Goal: Task Accomplishment & Management: Use online tool/utility

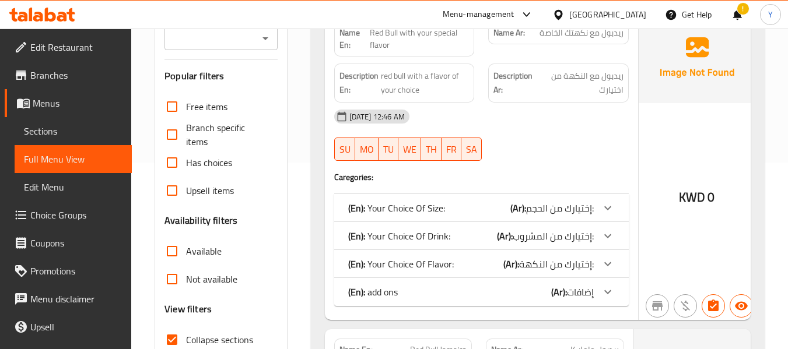
scroll to position [261, 0]
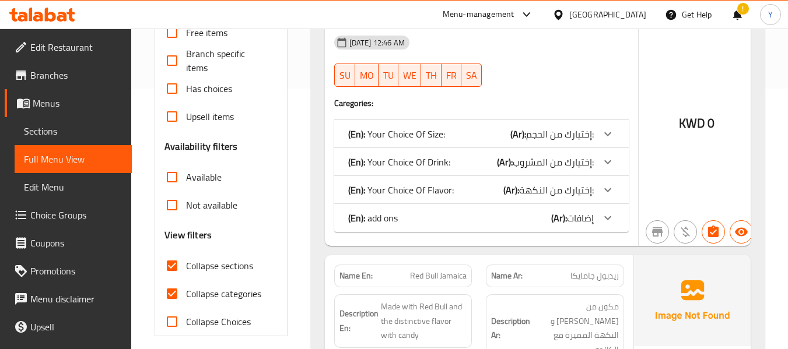
click at [562, 106] on h4 "Caregories:" at bounding box center [481, 103] width 294 height 12
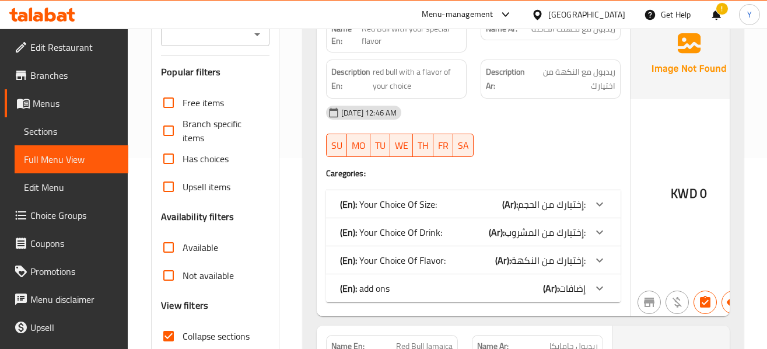
scroll to position [0, 0]
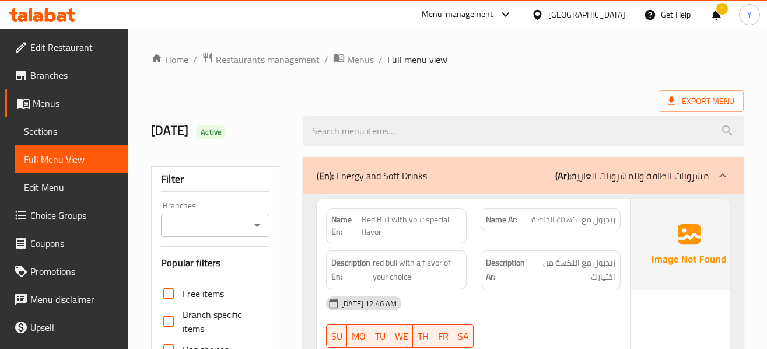
click at [525, 110] on div at bounding box center [523, 131] width 455 height 44
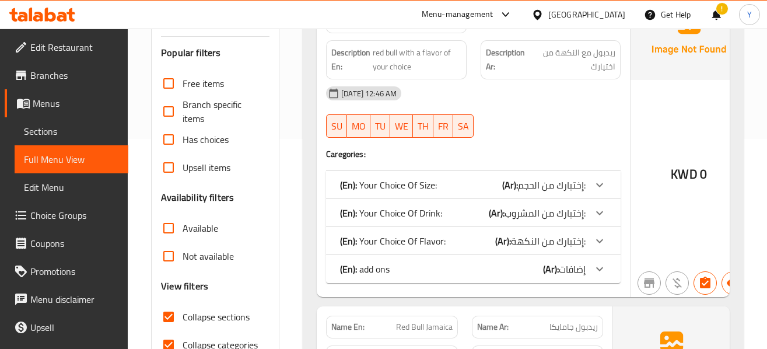
scroll to position [233, 0]
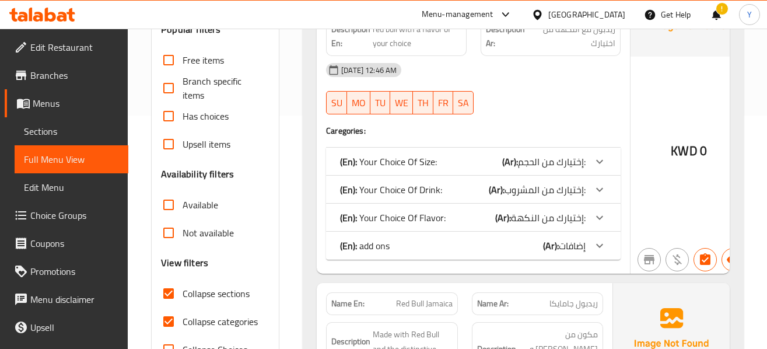
click at [564, 219] on span "إختيارك من النكهة:" at bounding box center [548, 217] width 75 height 17
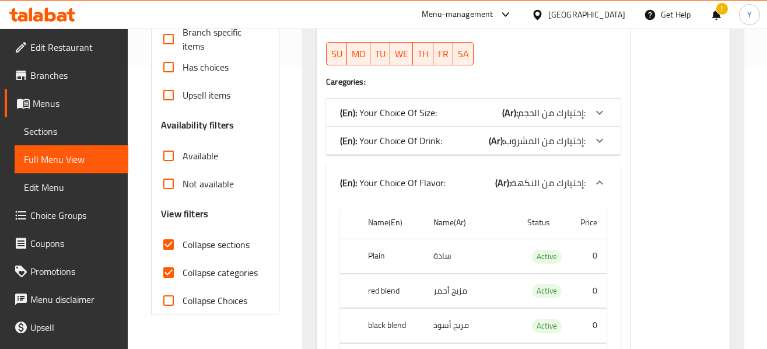
scroll to position [280, 0]
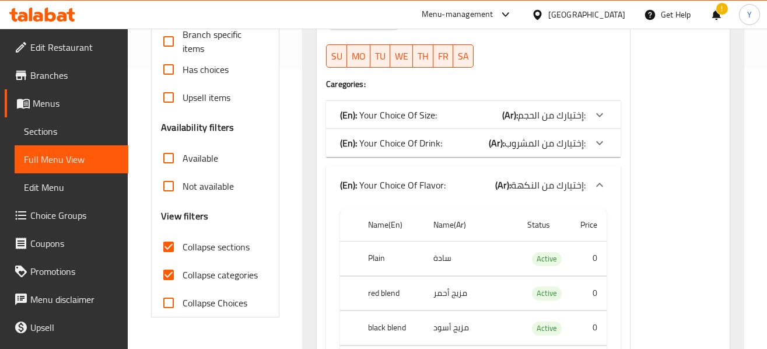
click at [567, 145] on span "إختيارك من المشروب:" at bounding box center [544, 142] width 81 height 17
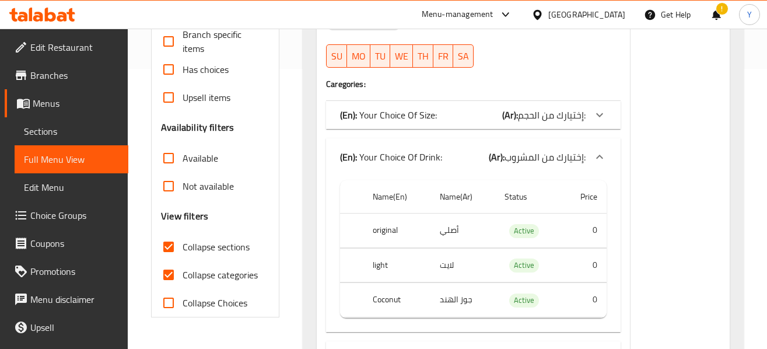
click at [585, 114] on div at bounding box center [599, 115] width 28 height 28
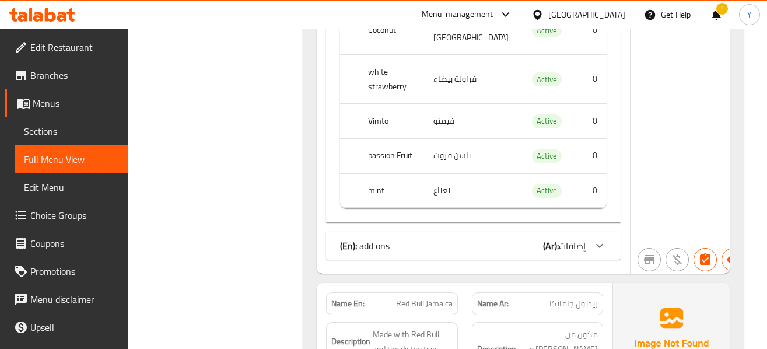
scroll to position [1330, 0]
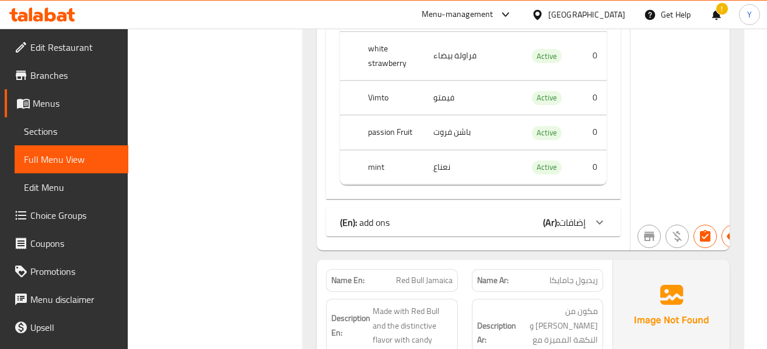
click at [543, 213] on b "(Ar):" at bounding box center [551, 221] width 16 height 17
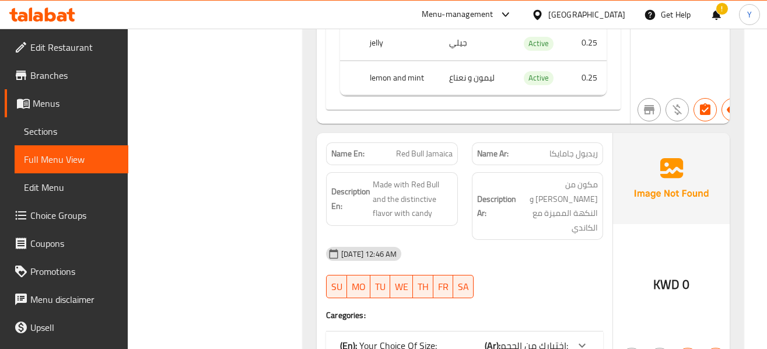
scroll to position [1726, 0]
click at [599, 239] on div "[DATE] 12:46 AM SU MO TU WE TH FR SA" at bounding box center [464, 271] width 291 height 65
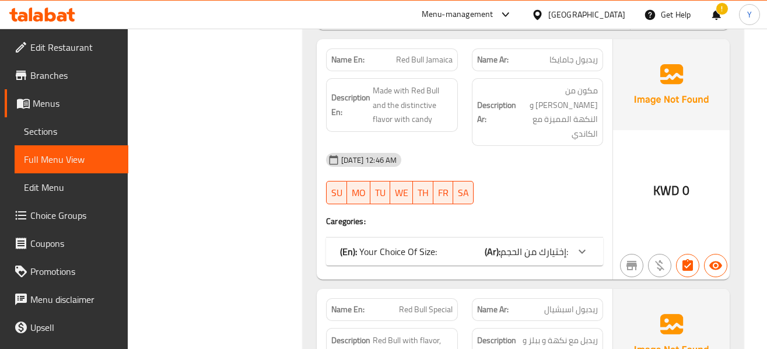
scroll to position [1843, 0]
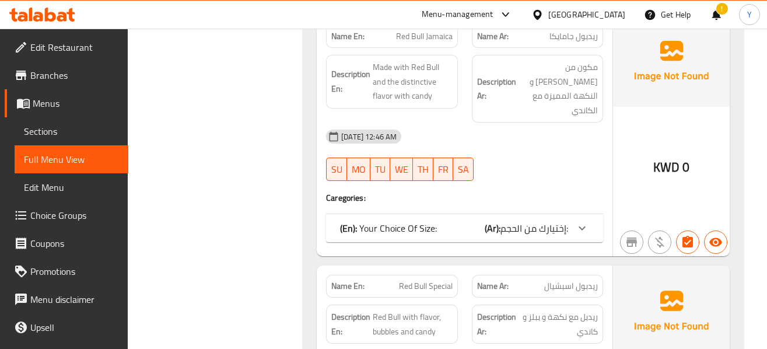
click at [699, 83] on div "KWD 0" at bounding box center [671, 136] width 117 height 240
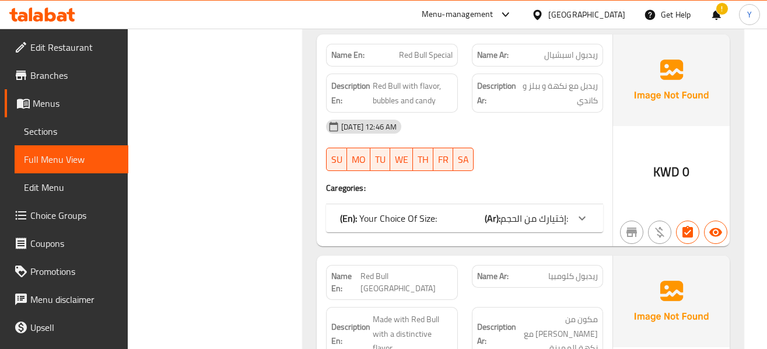
scroll to position [2076, 0]
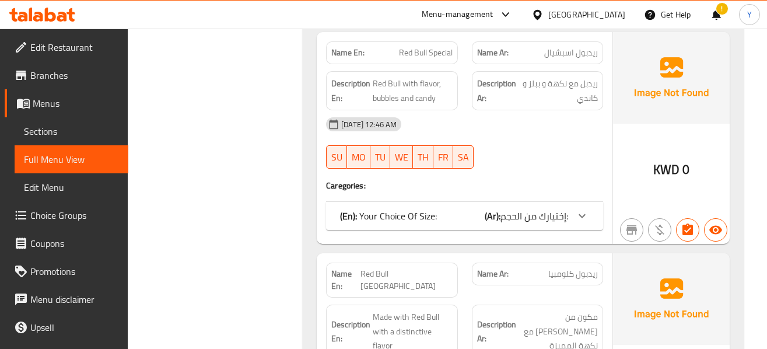
click at [549, 207] on span "إختيارك من الحجم:" at bounding box center [534, 215] width 68 height 17
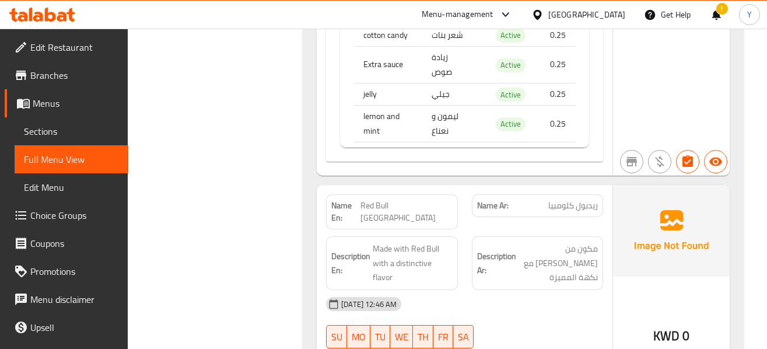
scroll to position [2799, 0]
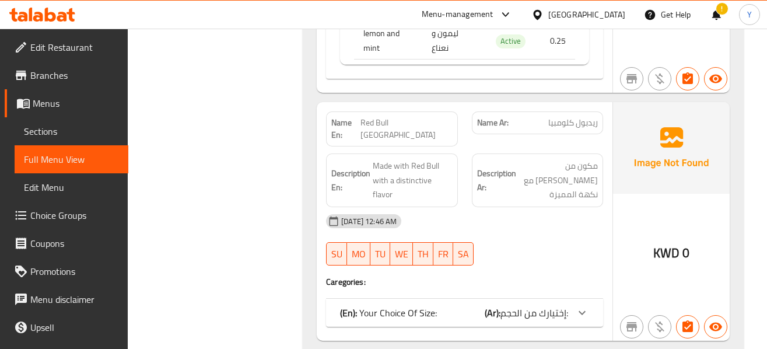
click at [532, 304] on span "إختيارك من الحجم:" at bounding box center [534, 312] width 68 height 17
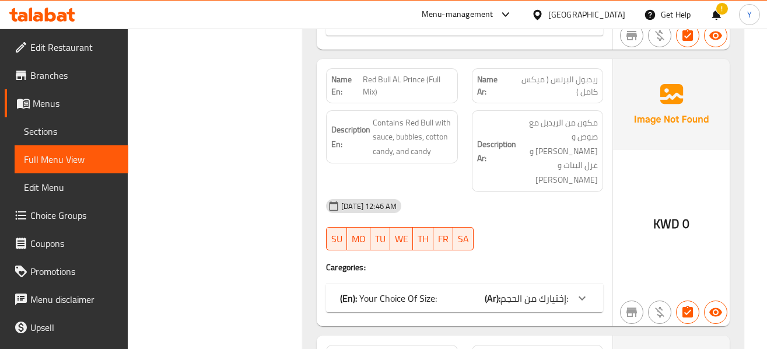
scroll to position [3639, 0]
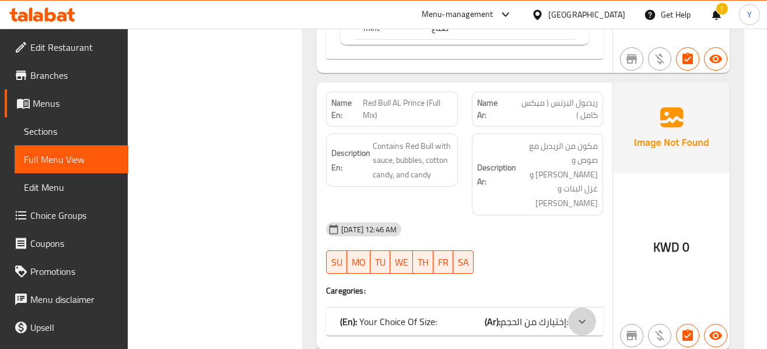
click at [583, 314] on icon at bounding box center [582, 321] width 14 height 14
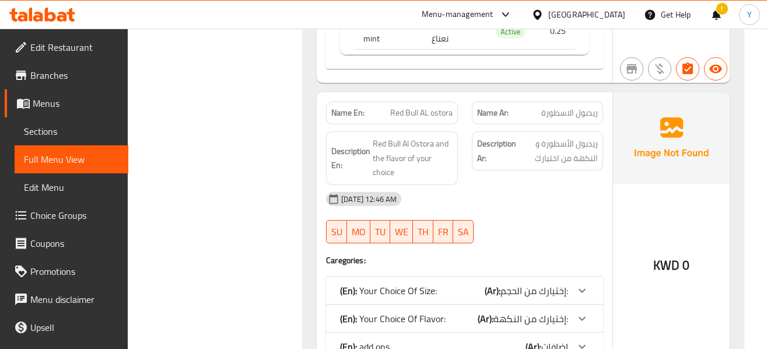
scroll to position [4479, 0]
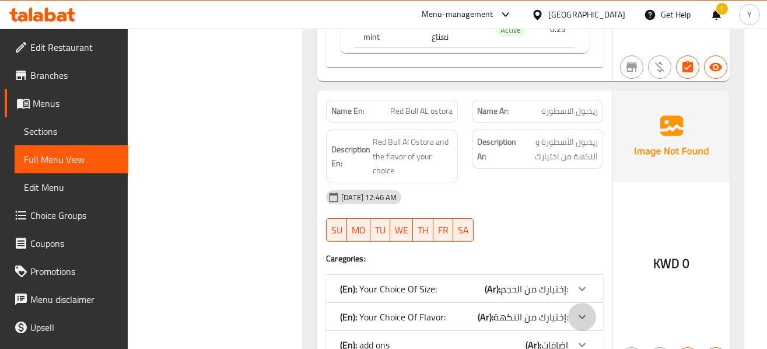
click at [583, 303] on div at bounding box center [582, 317] width 28 height 28
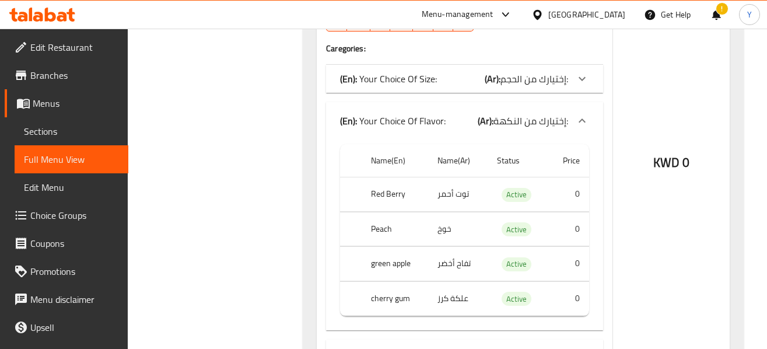
scroll to position [4712, 0]
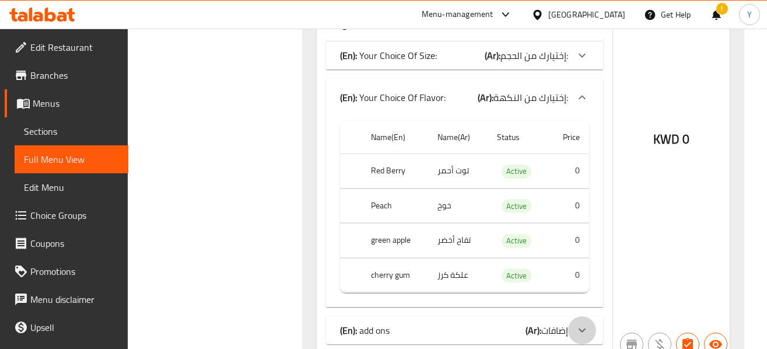
click at [583, 323] on icon at bounding box center [582, 330] width 14 height 14
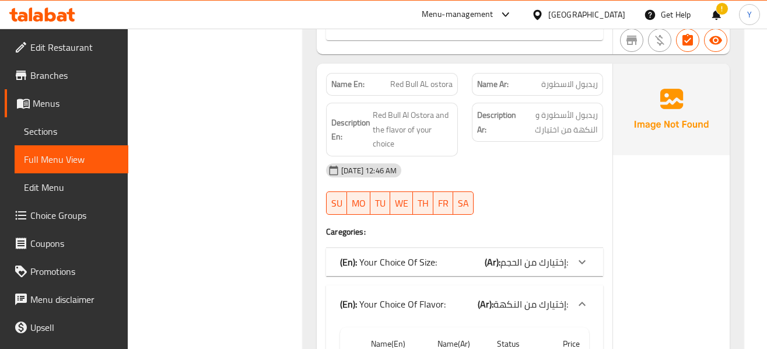
scroll to position [4502, 0]
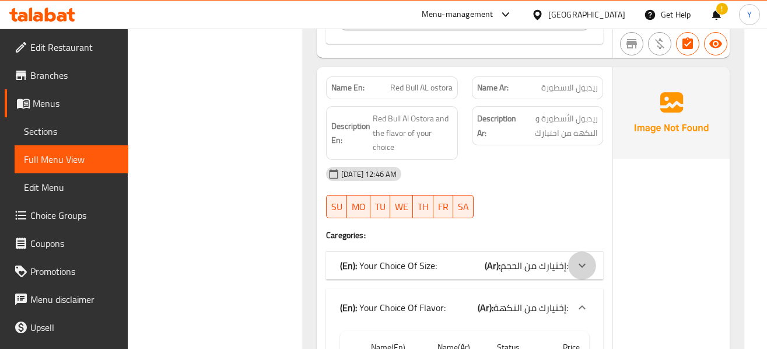
click at [578, 258] on icon at bounding box center [582, 265] width 14 height 14
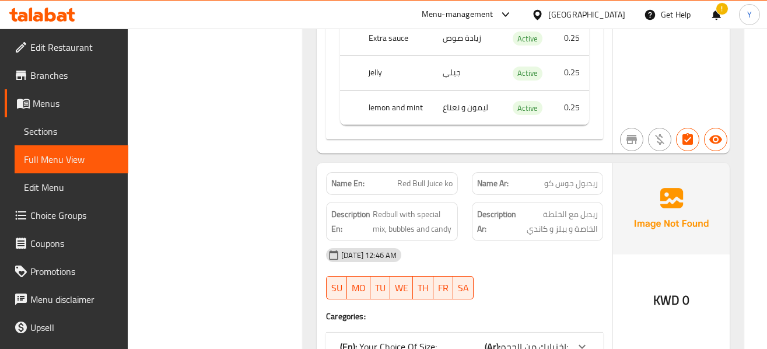
scroll to position [5318, 0]
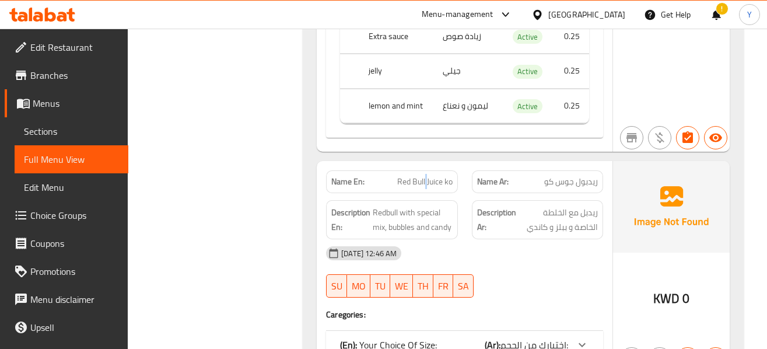
click at [426, 176] on span "Red Bull Juice ko" at bounding box center [424, 182] width 55 height 12
drag, startPoint x: 426, startPoint y: 83, endPoint x: 452, endPoint y: 84, distance: 26.3
click at [452, 176] on span "Red Bull Juice ko" at bounding box center [424, 182] width 55 height 12
copy span "Juice ko"
click at [638, 219] on div "KWD 0" at bounding box center [671, 267] width 117 height 212
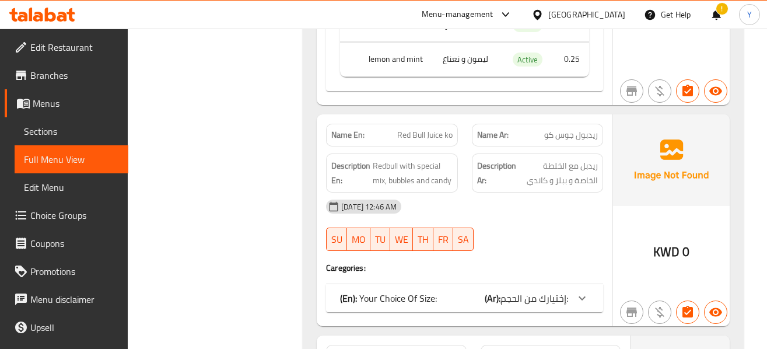
scroll to position [5388, 0]
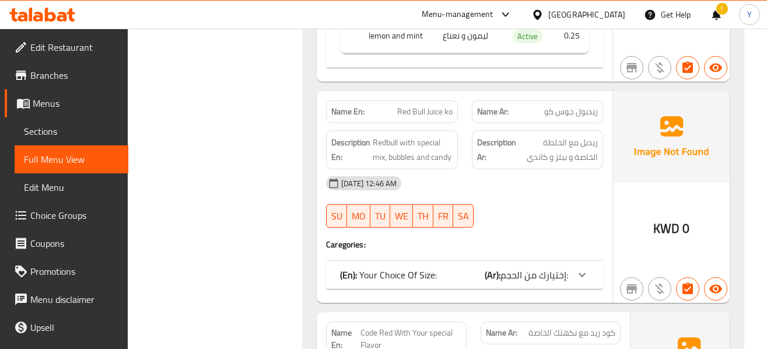
click at [542, 266] on span "إختيارك من الحجم:" at bounding box center [534, 274] width 68 height 17
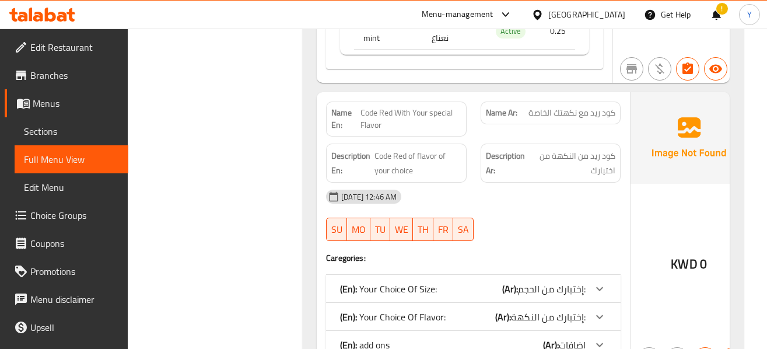
scroll to position [6181, 0]
click at [542, 273] on div "(En): Your Choice Of Size: (Ar): إختيارك من الحجم:" at bounding box center [473, 287] width 294 height 28
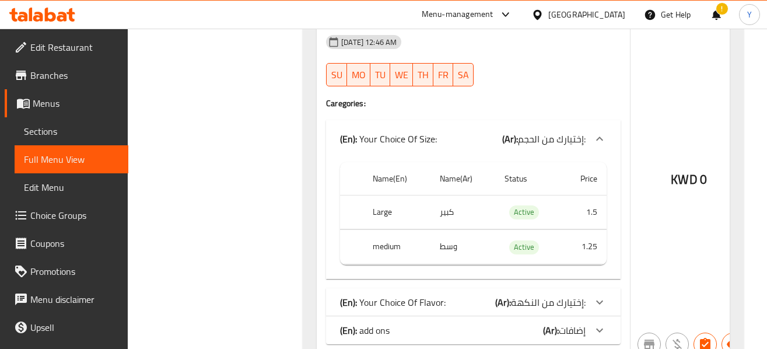
scroll to position [6345, 0]
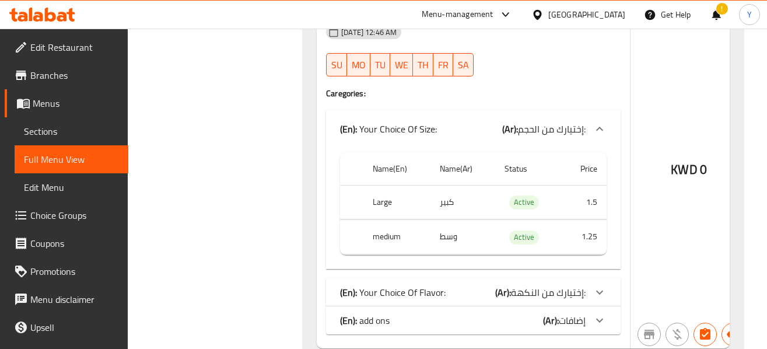
click at [560, 283] on span "إختيارك من النكهة:" at bounding box center [548, 291] width 75 height 17
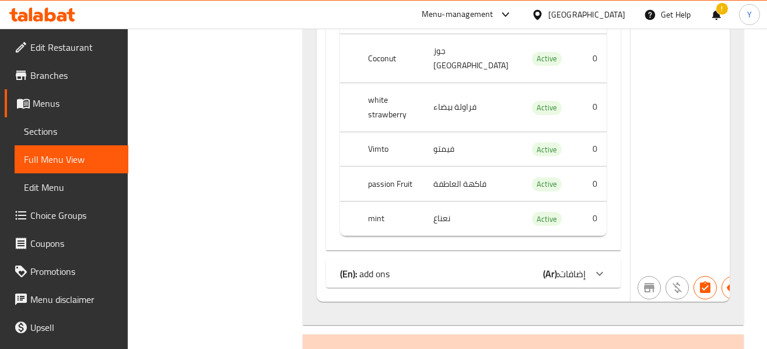
scroll to position [7138, 0]
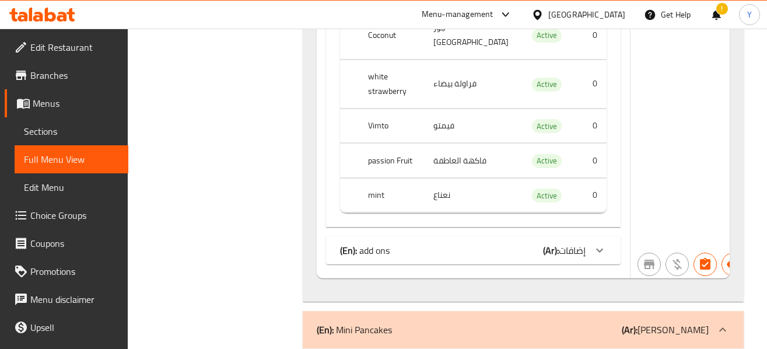
click at [559, 241] on span "إضافات" at bounding box center [572, 249] width 27 height 17
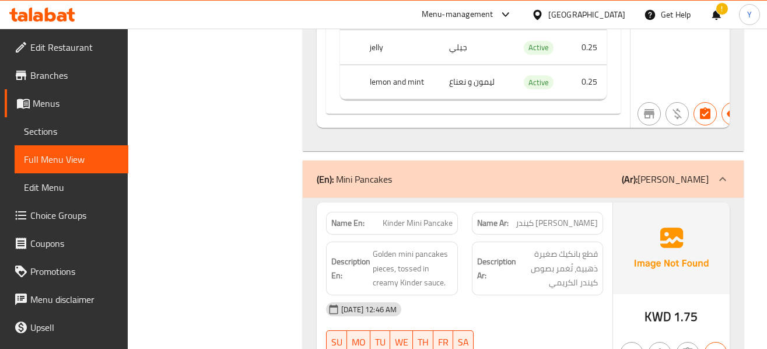
scroll to position [7581, 0]
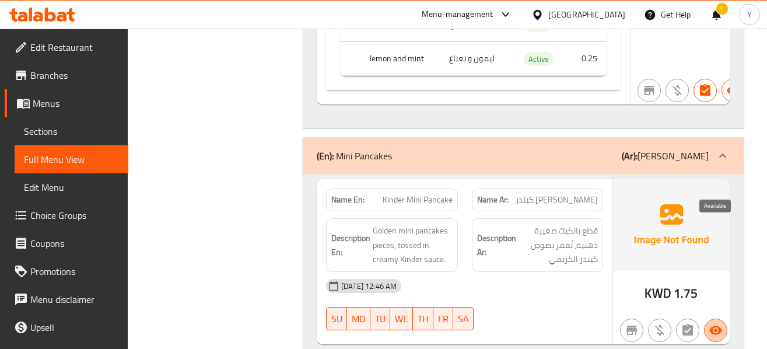
click at [714, 325] on icon "button" at bounding box center [715, 329] width 13 height 9
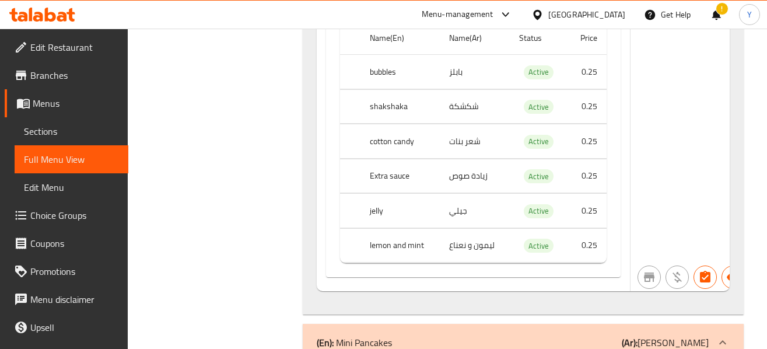
scroll to position [7558, 0]
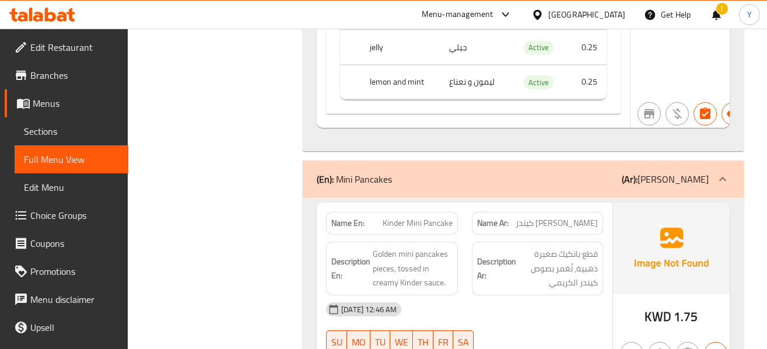
click at [622, 202] on img at bounding box center [671, 247] width 117 height 91
click at [575, 295] on div "[DATE] 12:46 AM" at bounding box center [464, 309] width 291 height 28
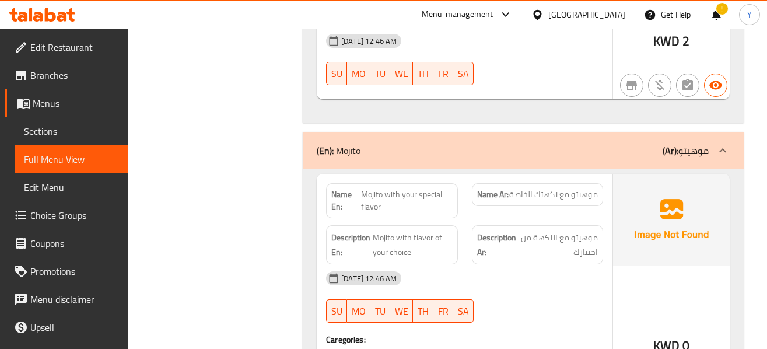
scroll to position [8537, 0]
click at [644, 250] on div "KWD 0" at bounding box center [671, 313] width 117 height 280
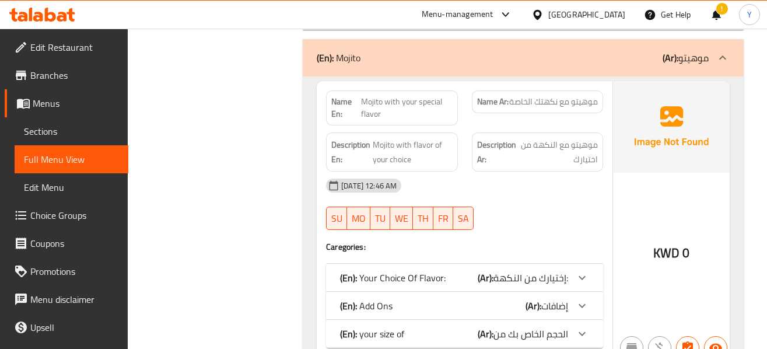
scroll to position [8631, 0]
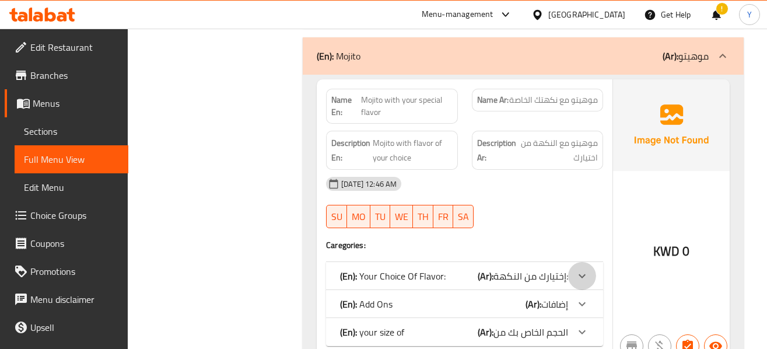
click at [571, 262] on div at bounding box center [582, 276] width 28 height 28
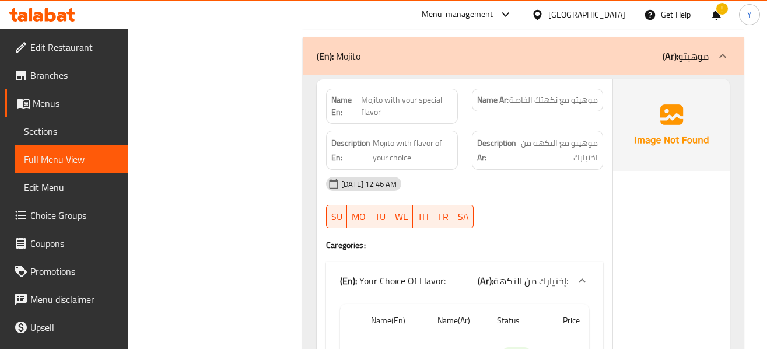
click at [643, 180] on div "KWD 0" at bounding box center [671, 323] width 117 height 489
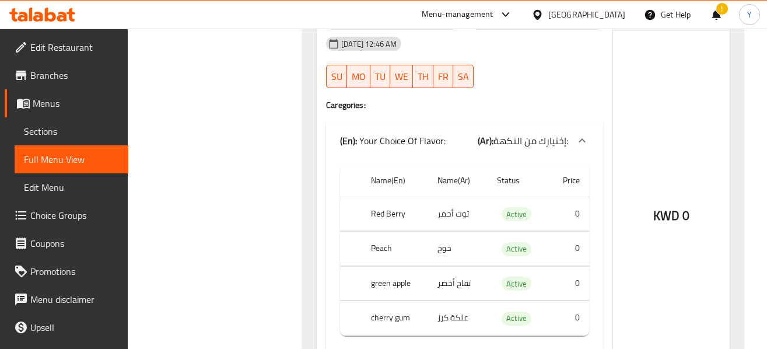
scroll to position [8794, 0]
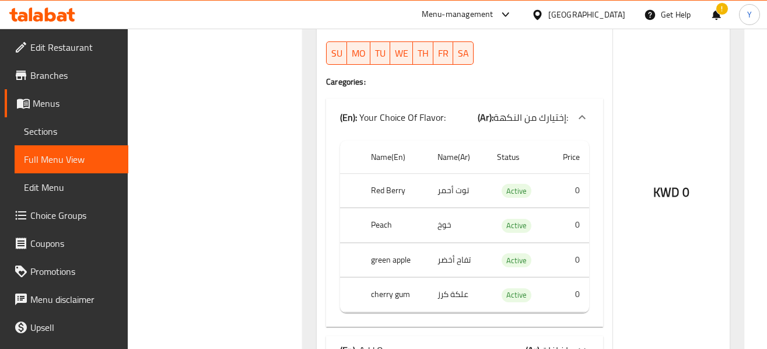
click at [671, 251] on div "KWD 0" at bounding box center [671, 230] width 117 height 629
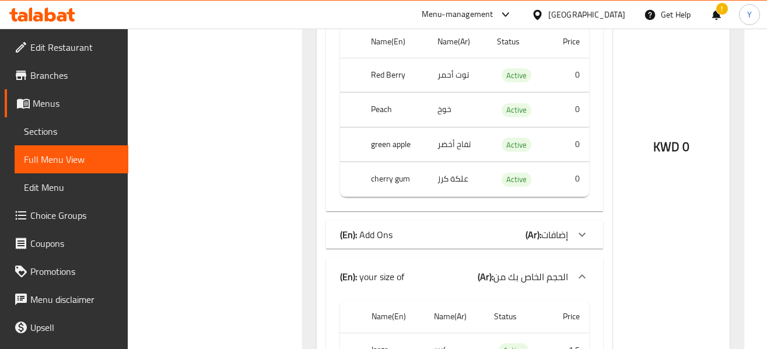
scroll to position [8911, 0]
click at [658, 194] on div "KWD 0" at bounding box center [671, 113] width 117 height 629
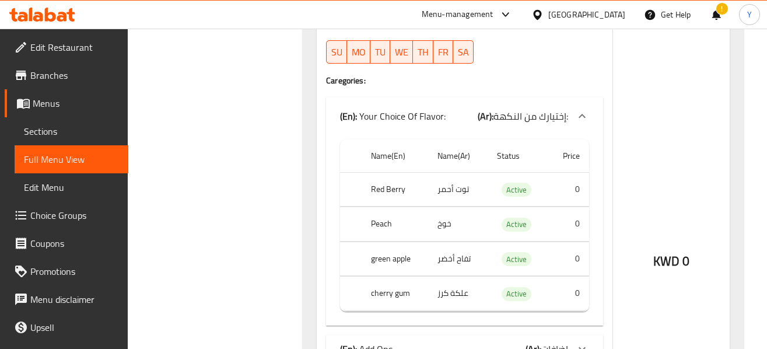
scroll to position [8794, 0]
click at [567, 341] on span "إضافات" at bounding box center [554, 349] width 27 height 17
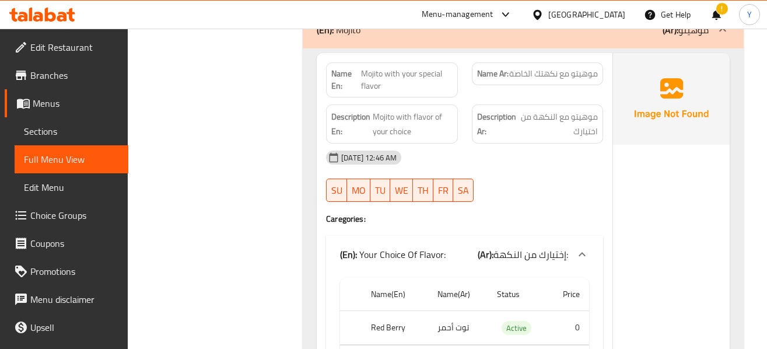
scroll to position [8654, 0]
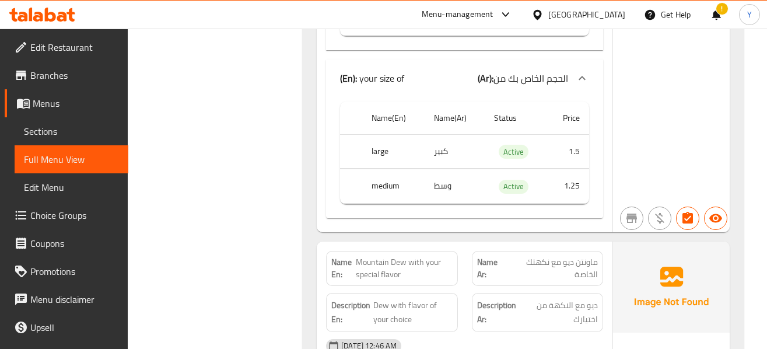
scroll to position [9400, 0]
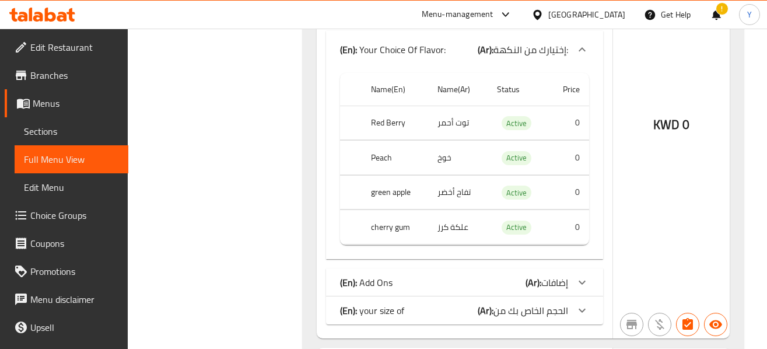
scroll to position [9774, 0]
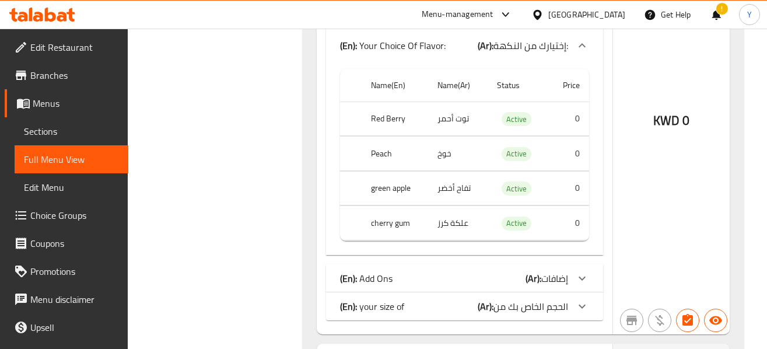
click at [390, 224] on div "Name En: Mountain Dew with your special flavor Name Ar: ماونتن ديو مع نكهتك الخ…" at bounding box center [465, 89] width 296 height 489
click at [406, 299] on div "(En): your size of (Ar): الحجم الخاص بك من" at bounding box center [454, 306] width 228 height 14
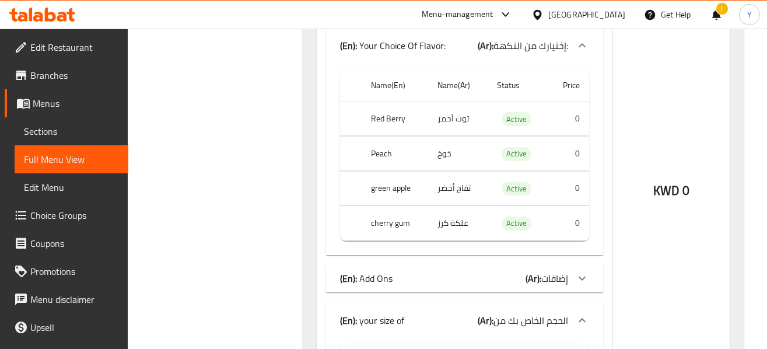
click at [408, 271] on div "(En): Add Ons (Ar): إضافات" at bounding box center [454, 278] width 228 height 14
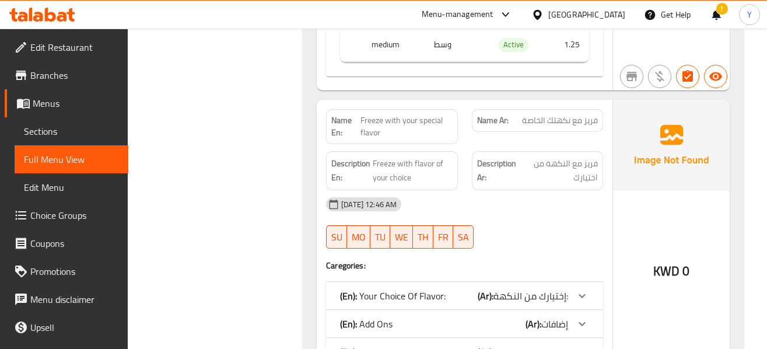
scroll to position [10450, 0]
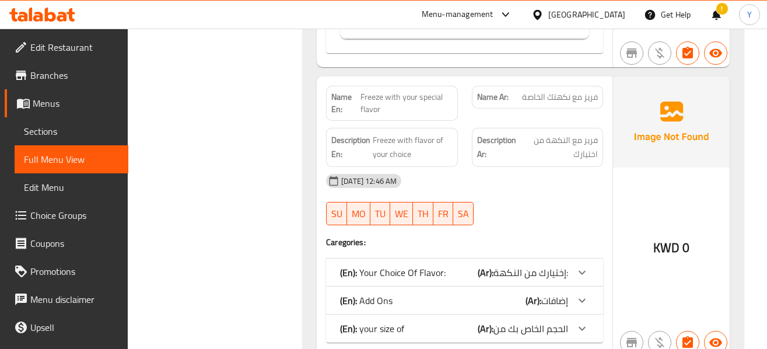
click at [441, 321] on div "(En): your size of (Ar): الحجم الخاص بك من" at bounding box center [454, 328] width 228 height 14
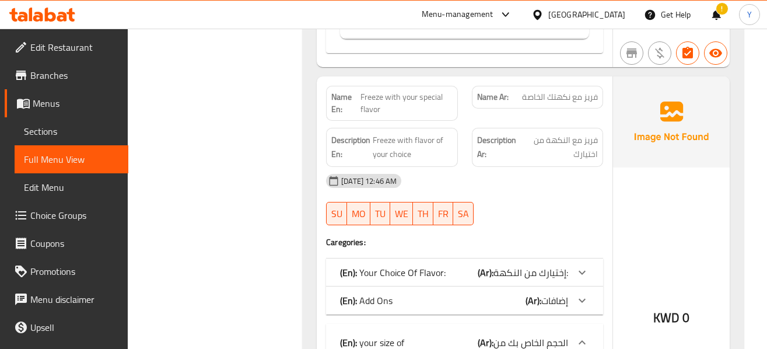
click at [441, 324] on div "(En): your size of (Ar): الحجم الخاص بك من" at bounding box center [464, 342] width 277 height 37
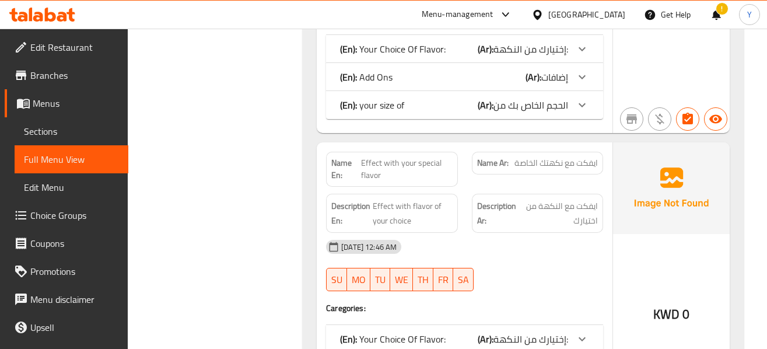
scroll to position [10963, 0]
click at [447, 324] on div "(En): Your Choice Of Flavor: (Ar): إختيارك من النكهة:" at bounding box center [464, 338] width 277 height 28
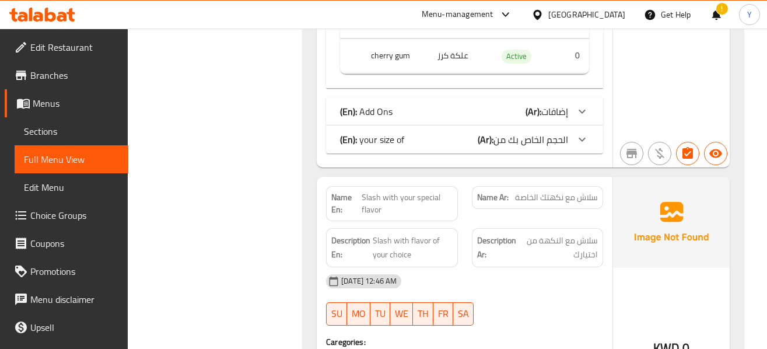
scroll to position [11430, 0]
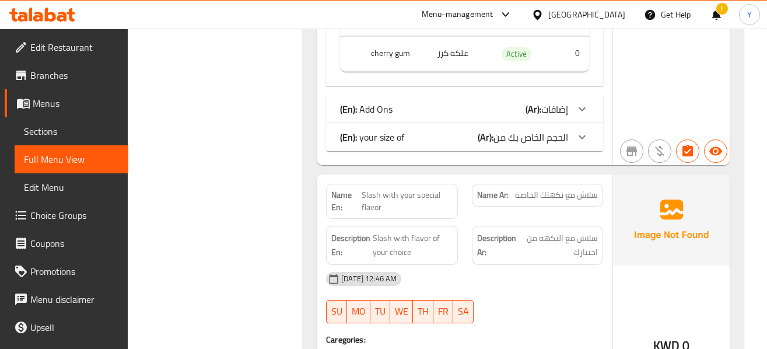
click at [491, 265] on div "[DATE] 12:46 AM" at bounding box center [464, 279] width 291 height 28
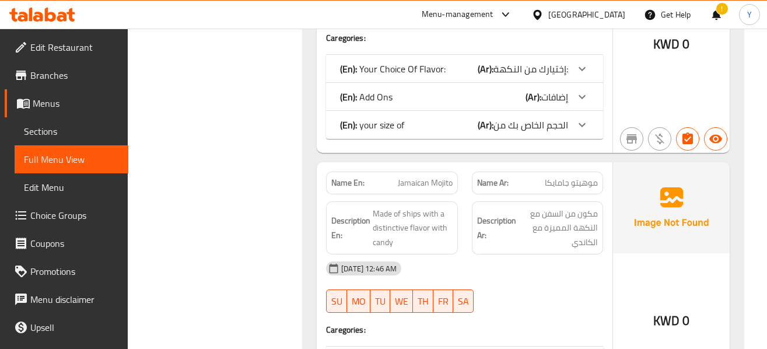
scroll to position [11733, 0]
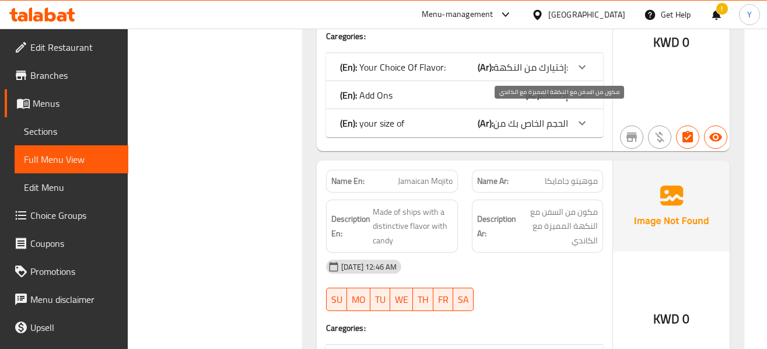
click at [545, 205] on span "مكون من السفن مع النكهة المميزة مع الكاندي" at bounding box center [557, 226] width 79 height 43
copy span "السفن"
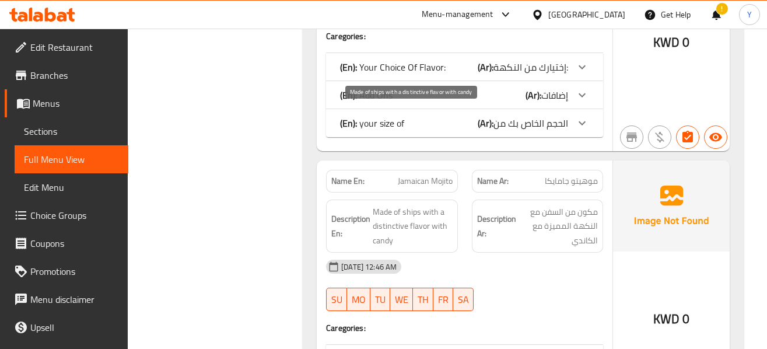
click at [409, 205] on span "Made of ships with a distinctive flavor with candy" at bounding box center [412, 226] width 79 height 43
copy span "ships"
click at [532, 304] on div at bounding box center [537, 311] width 145 height 14
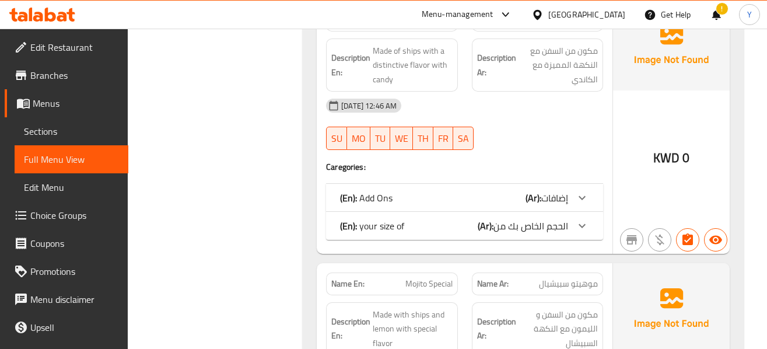
scroll to position [11896, 0]
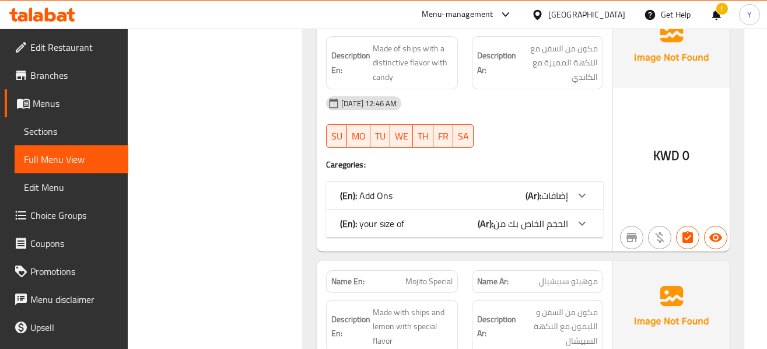
click at [606, 293] on div "Description Ar: مكون من السفن و الليمون مع النكهة السبيشال" at bounding box center [537, 327] width 145 height 68
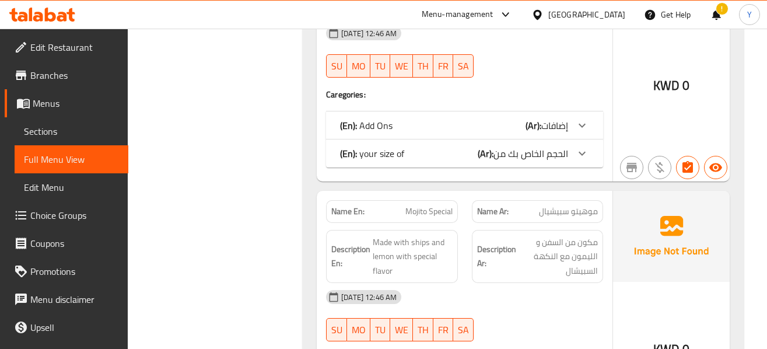
scroll to position [11943, 0]
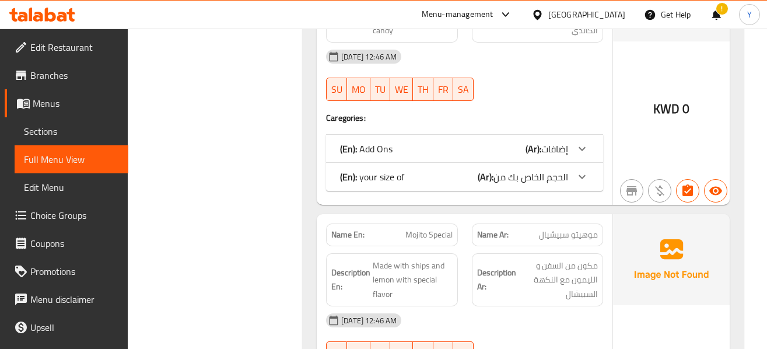
click at [571, 306] on div "[DATE] 12:46 AM" at bounding box center [464, 320] width 291 height 28
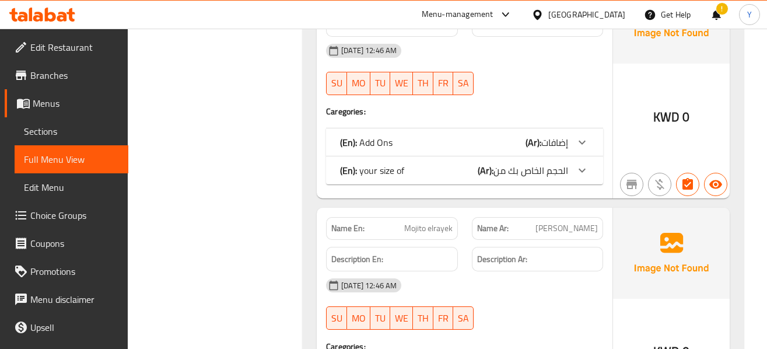
scroll to position [12713, 0]
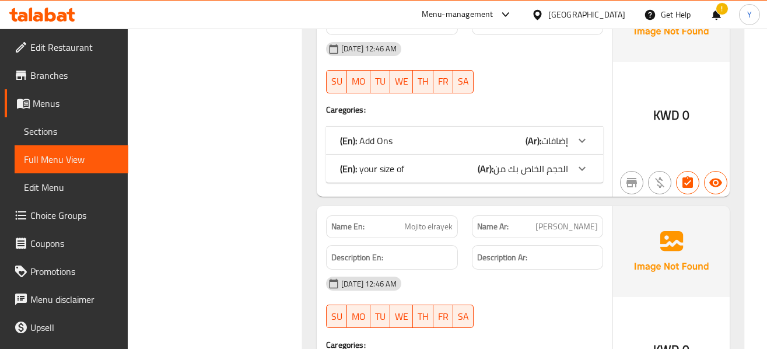
click at [574, 269] on div "[DATE] 12:46 AM" at bounding box center [464, 283] width 291 height 28
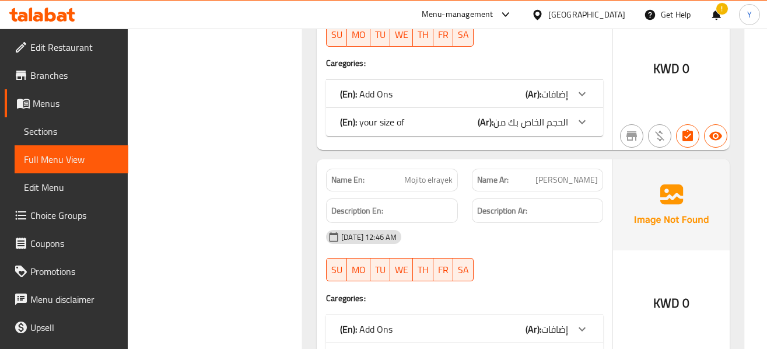
scroll to position [12783, 0]
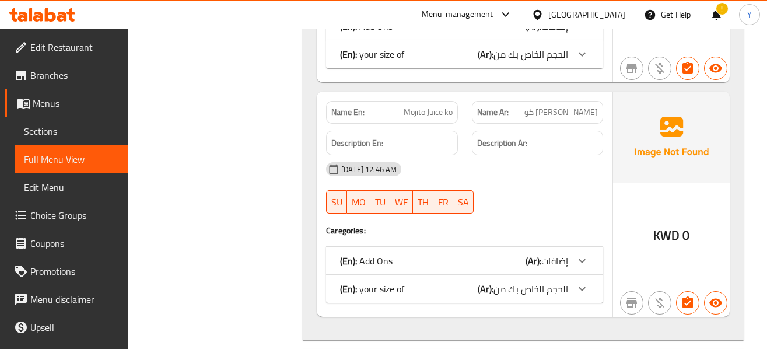
scroll to position [13063, 0]
click at [686, 164] on div "KWD 0" at bounding box center [671, 204] width 117 height 226
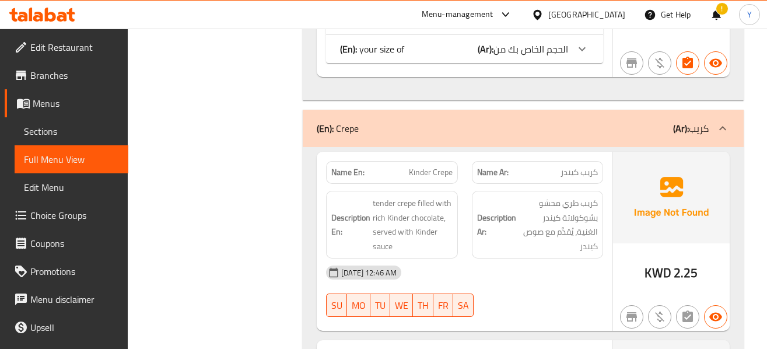
scroll to position [13299, 0]
